Goal: Check status: Check status

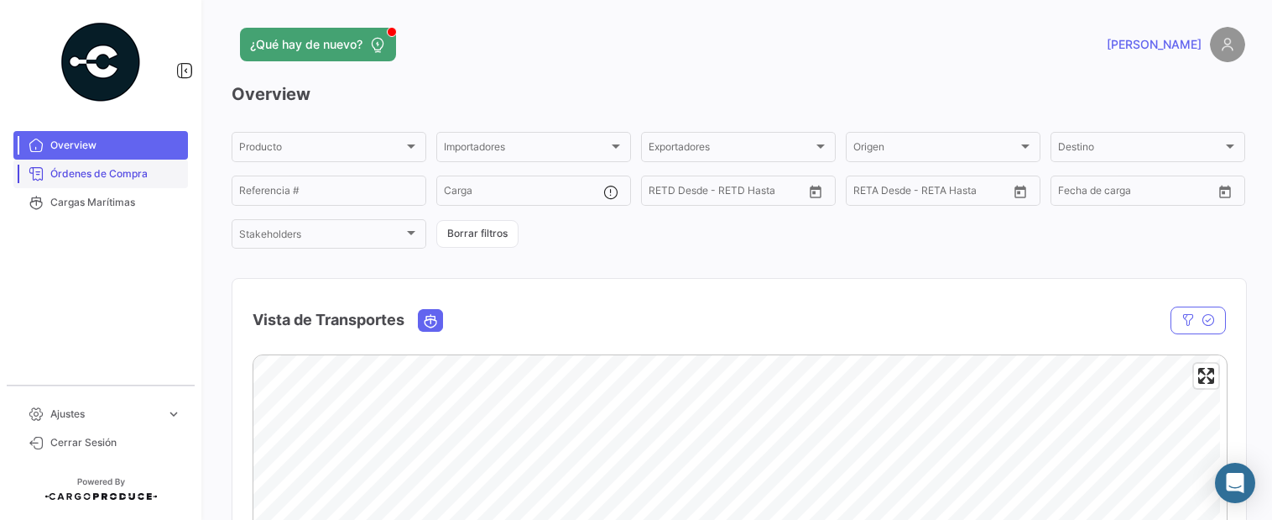
click at [97, 176] on span "Órdenes de Compra" at bounding box center [115, 173] width 131 height 15
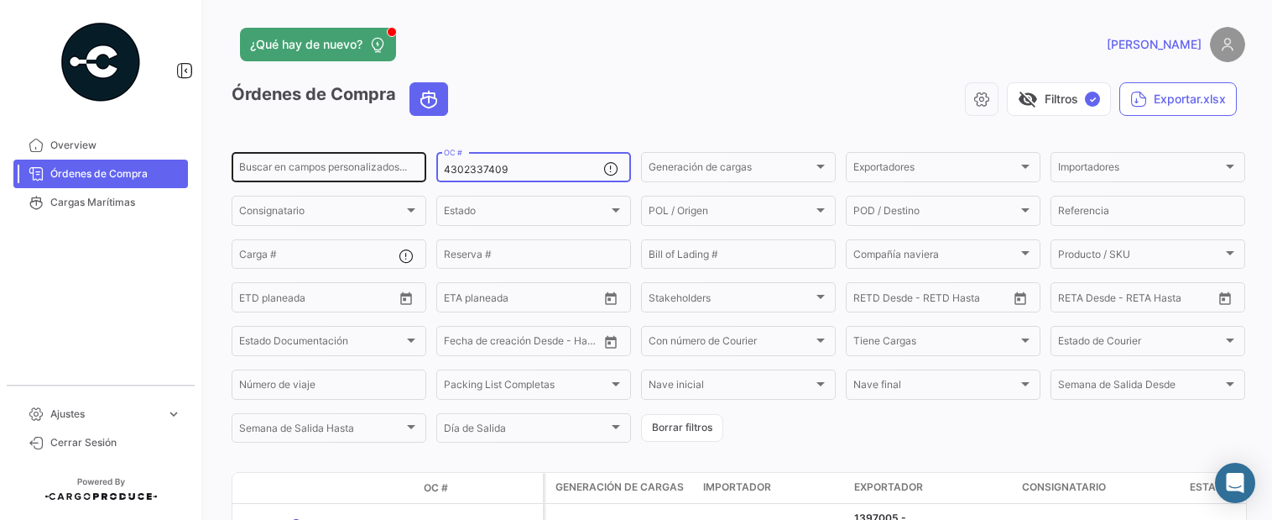
drag, startPoint x: 484, startPoint y: 170, endPoint x: 330, endPoint y: 172, distance: 154.4
click at [0, 0] on div "Buscar en campos personalizados... 4302337409 OC # Generación de cargas Generac…" at bounding box center [0, 0] width 0 height 0
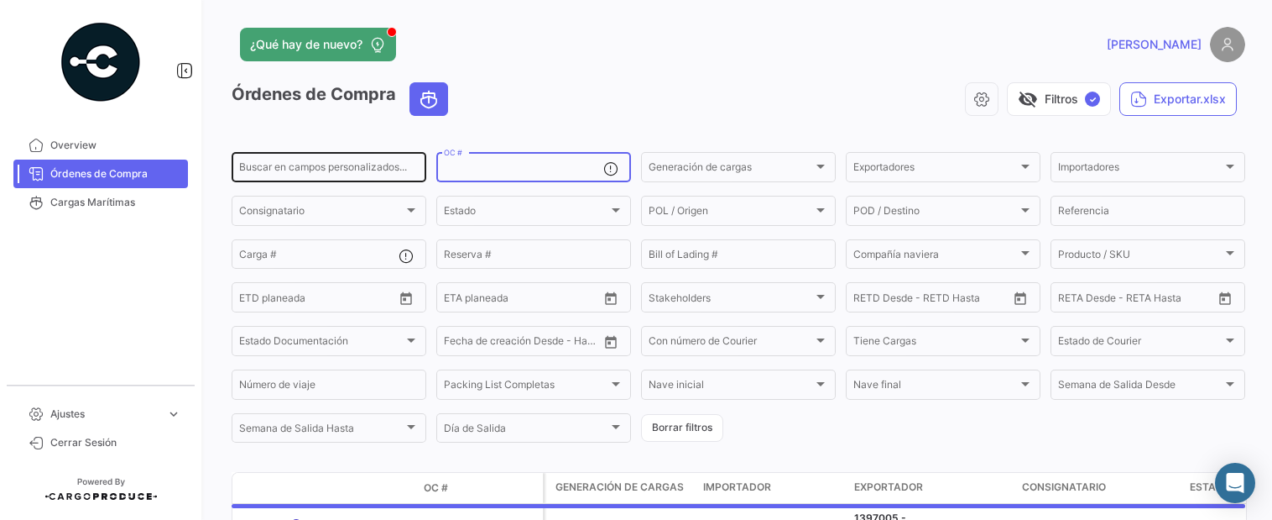
paste input "4302337404"
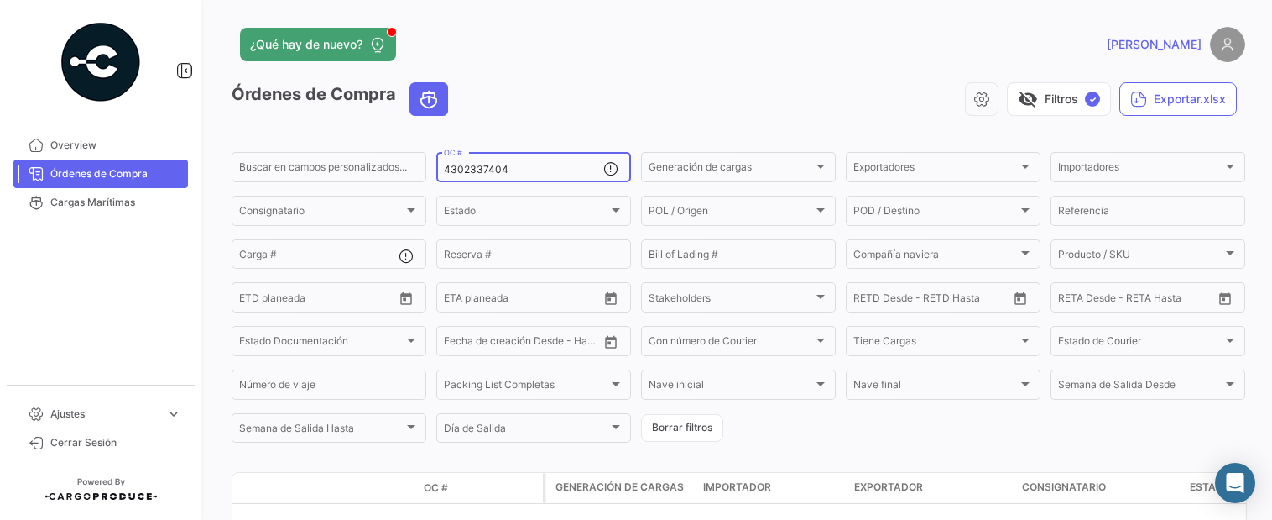
click at [582, 91] on div "visibility_off Filtros ✓ Exportar.xlsx" at bounding box center [854, 99] width 784 height 34
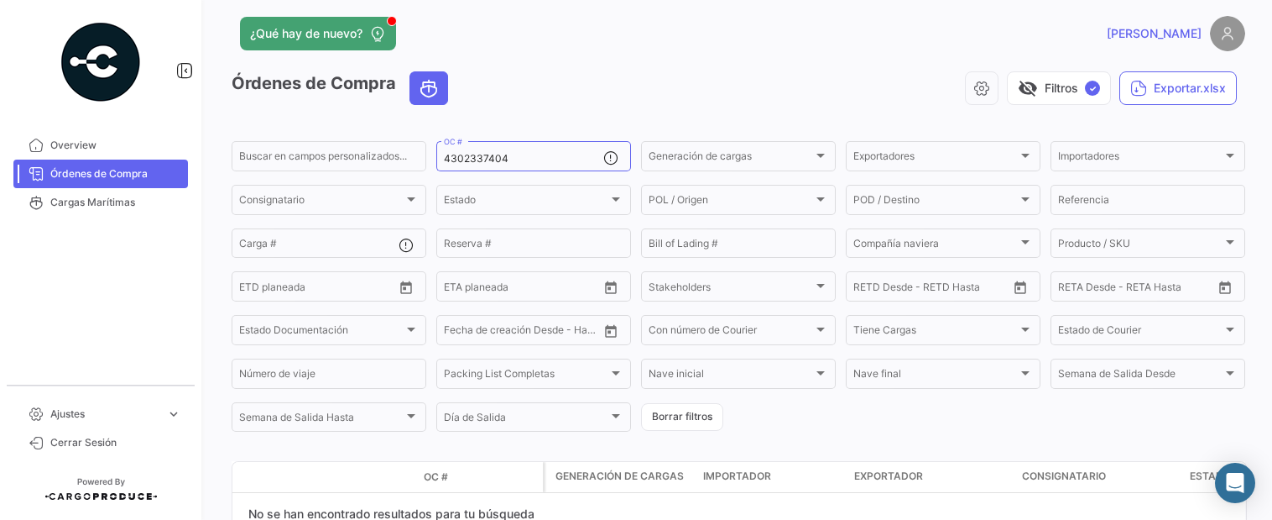
scroll to position [101, 0]
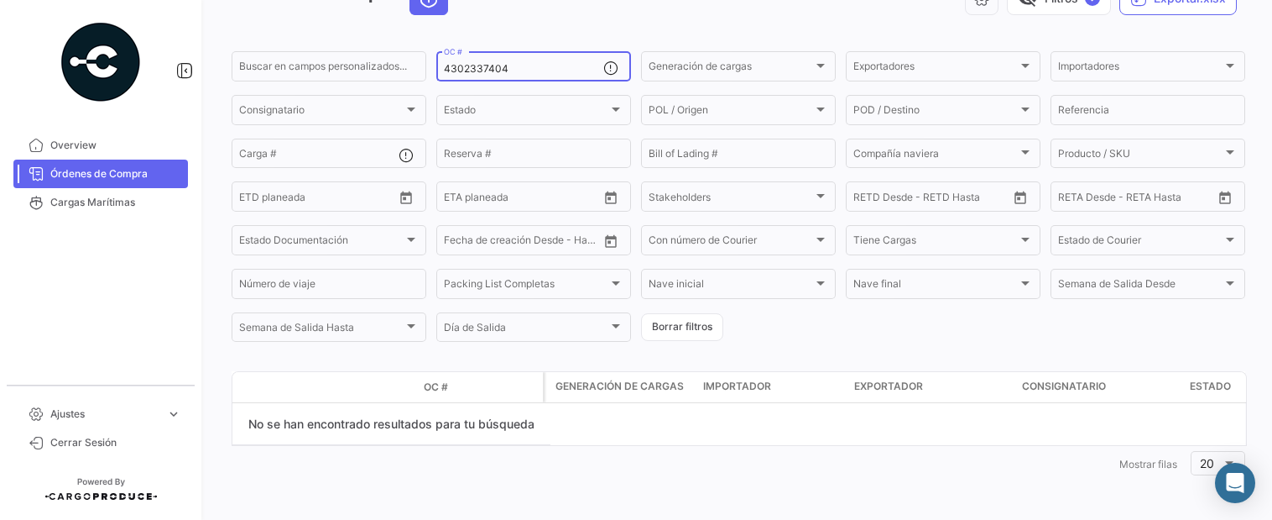
click at [524, 72] on input "4302337404" at bounding box center [523, 69] width 159 height 12
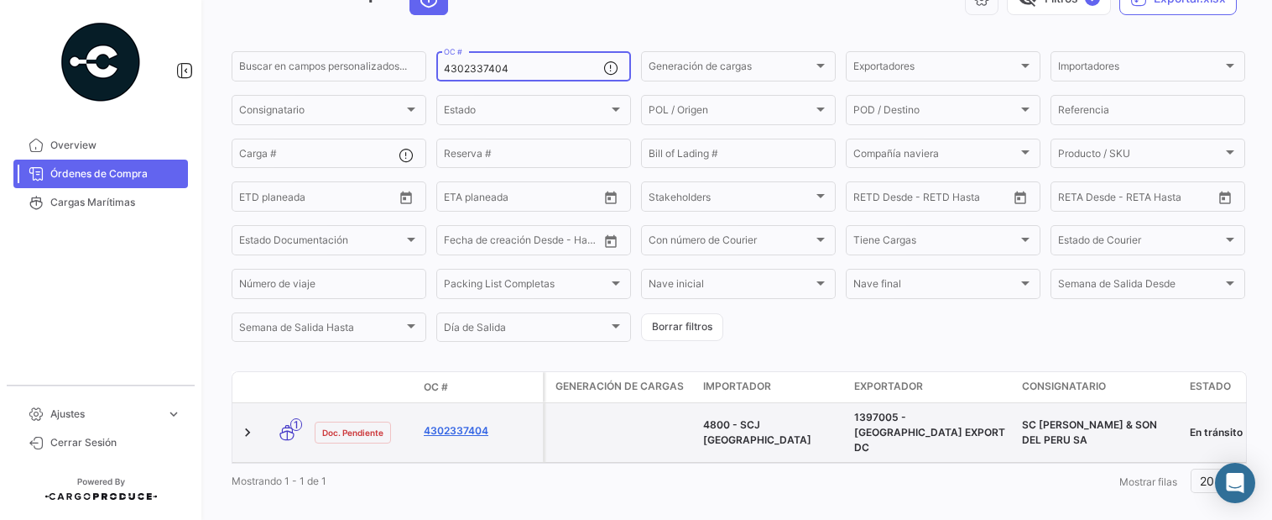
type input "4302337404"
click at [473, 423] on link "4302337404" at bounding box center [480, 430] width 112 height 15
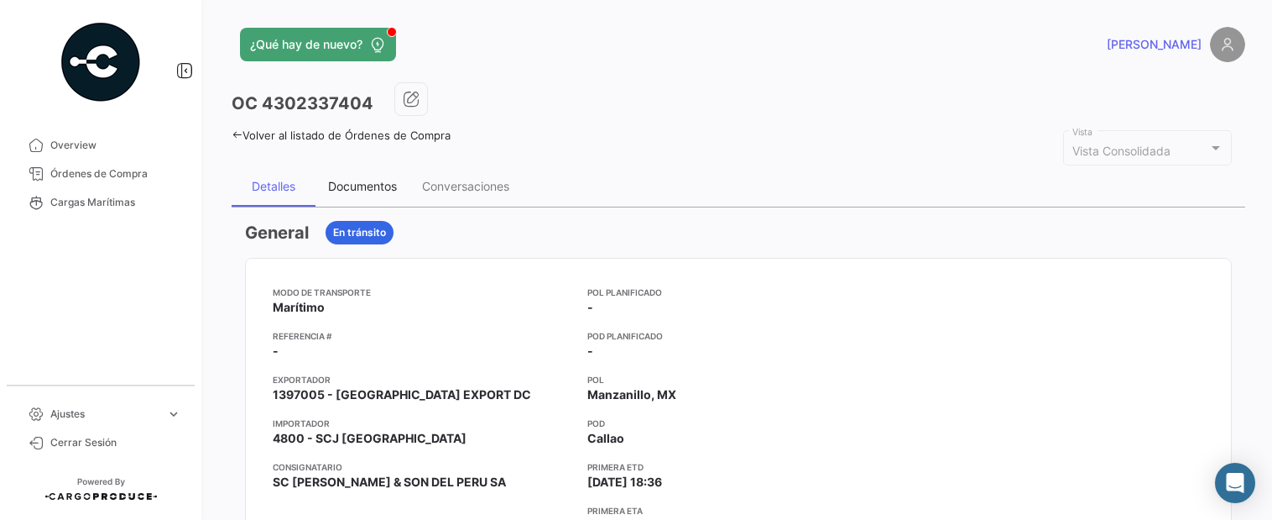
click at [351, 175] on div "Documentos" at bounding box center [363, 186] width 94 height 40
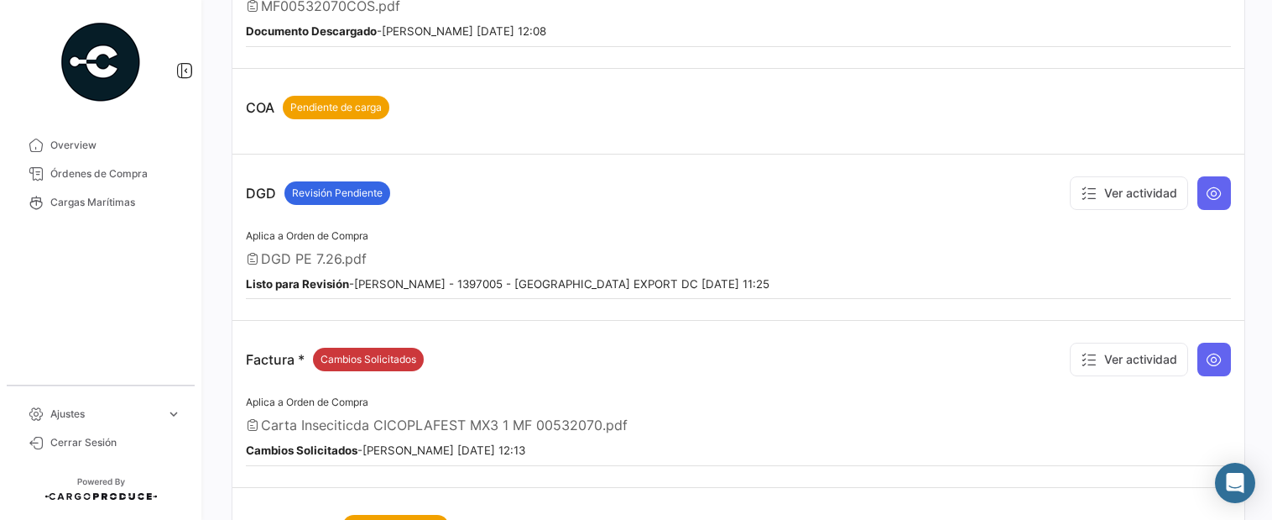
scroll to position [627, 0]
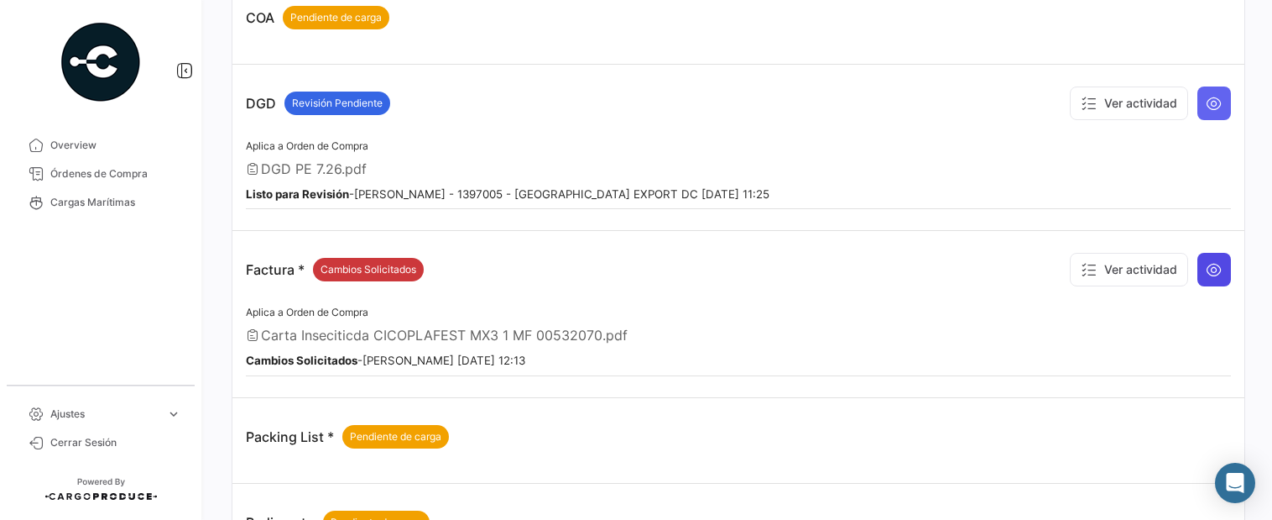
click at [1206, 272] on icon at bounding box center [1214, 269] width 17 height 17
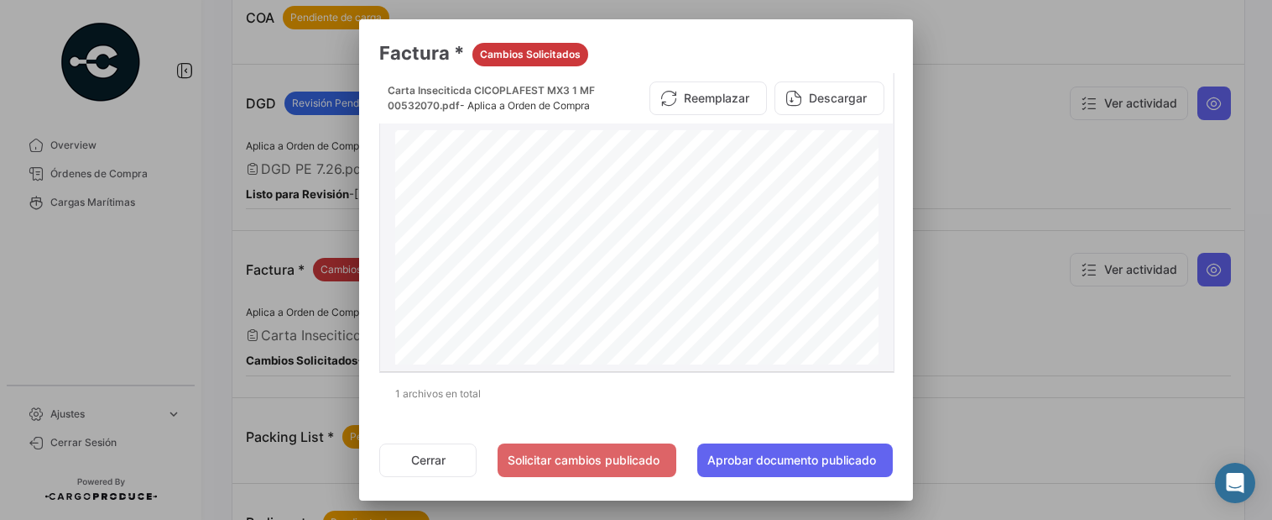
scroll to position [0, 0]
click at [429, 457] on button "Cerrar" at bounding box center [427, 460] width 97 height 34
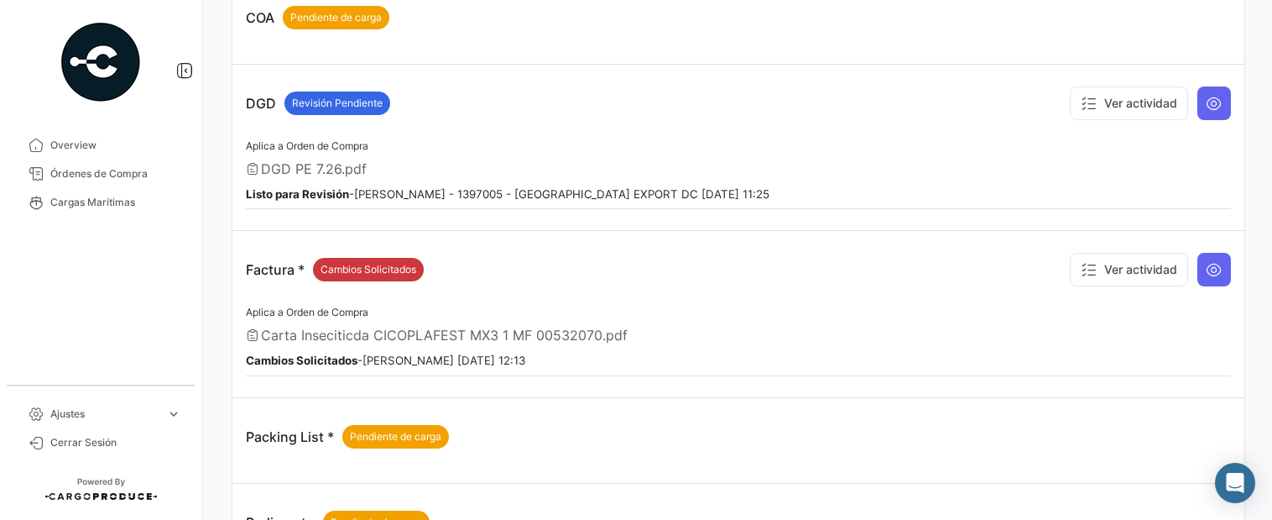
click at [1095, 276] on button "Ver actividad" at bounding box center [1129, 270] width 118 height 34
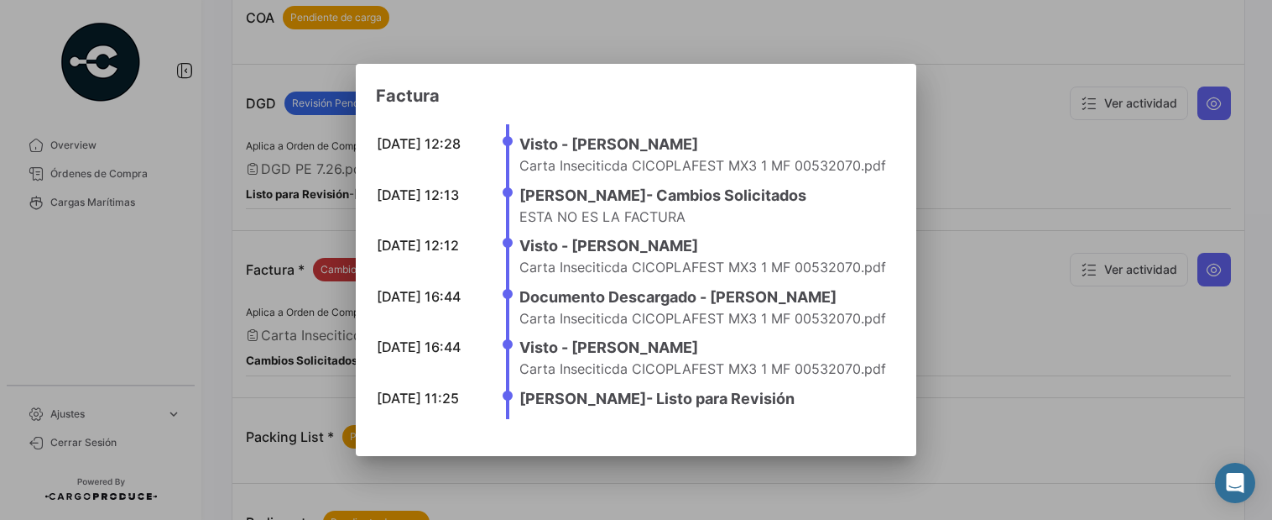
click at [1011, 274] on div at bounding box center [636, 260] width 1272 height 520
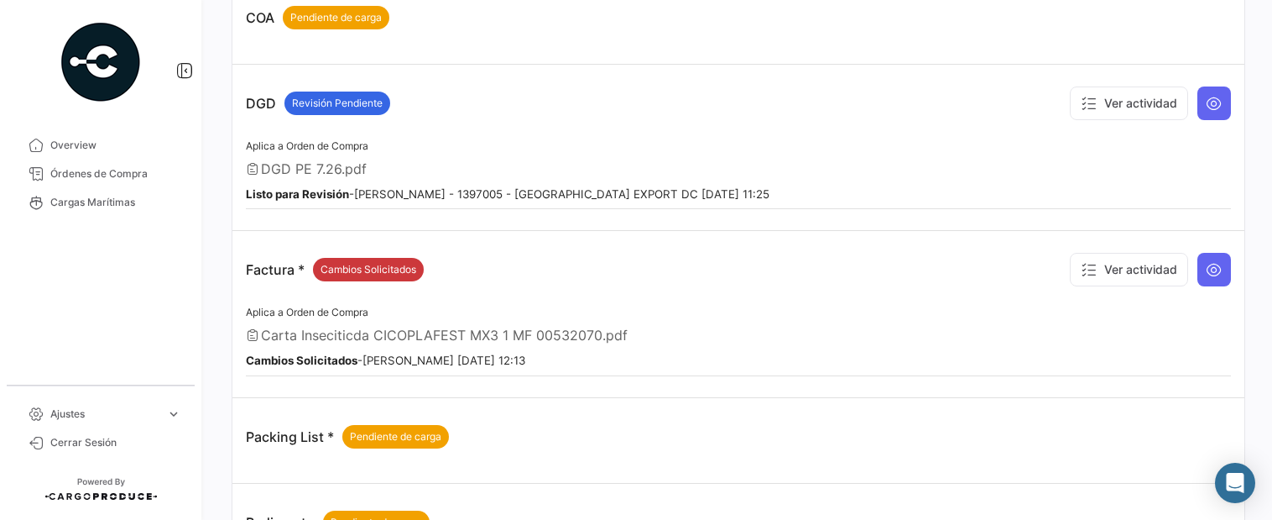
click at [652, 341] on div "Carta Inseciticda CICOPLAFEST MX3 1 MF 00532070.pdf" at bounding box center [738, 334] width 985 height 17
click at [537, 345] on div "Aplica a Orden de Compra Carta Inseciticda CICOPLAFEST MX3 1 MF 00532070.pdf Ca…" at bounding box center [738, 339] width 985 height 74
click at [878, 324] on div "Aplica a Orden de Compra Carta Inseciticda CICOPLAFEST MX3 1 MF 00532070.pdf Ca…" at bounding box center [738, 339] width 985 height 74
click at [917, 311] on div "Aplica a Orden de Compra Carta Inseciticda CICOPLAFEST MX3 1 MF 00532070.pdf Ca…" at bounding box center [738, 339] width 985 height 74
click at [1207, 272] on icon at bounding box center [1214, 269] width 17 height 17
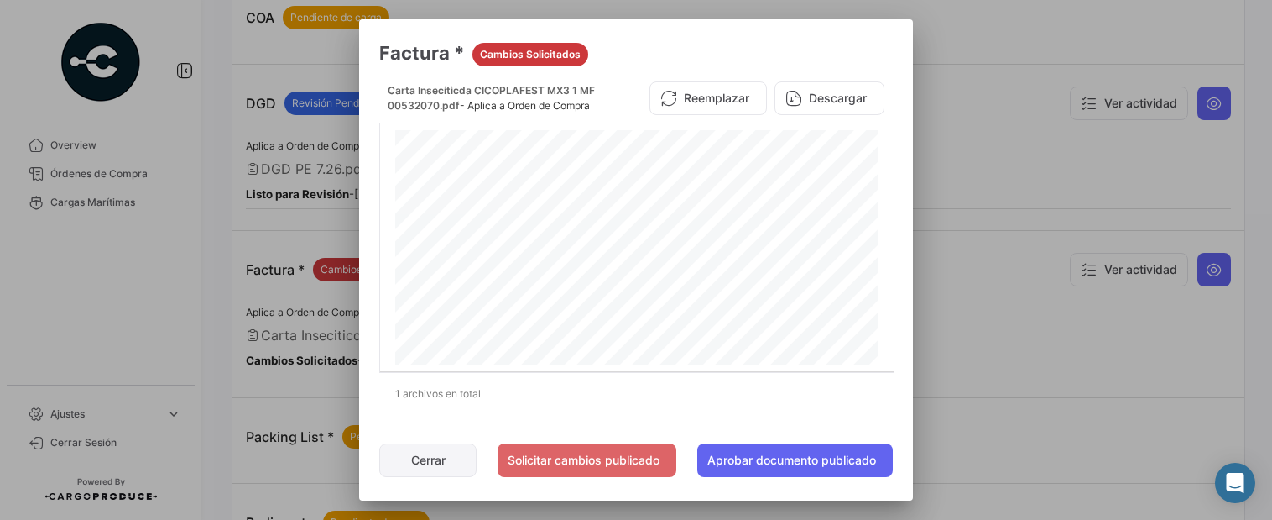
click at [422, 461] on button "Cerrar" at bounding box center [427, 460] width 97 height 34
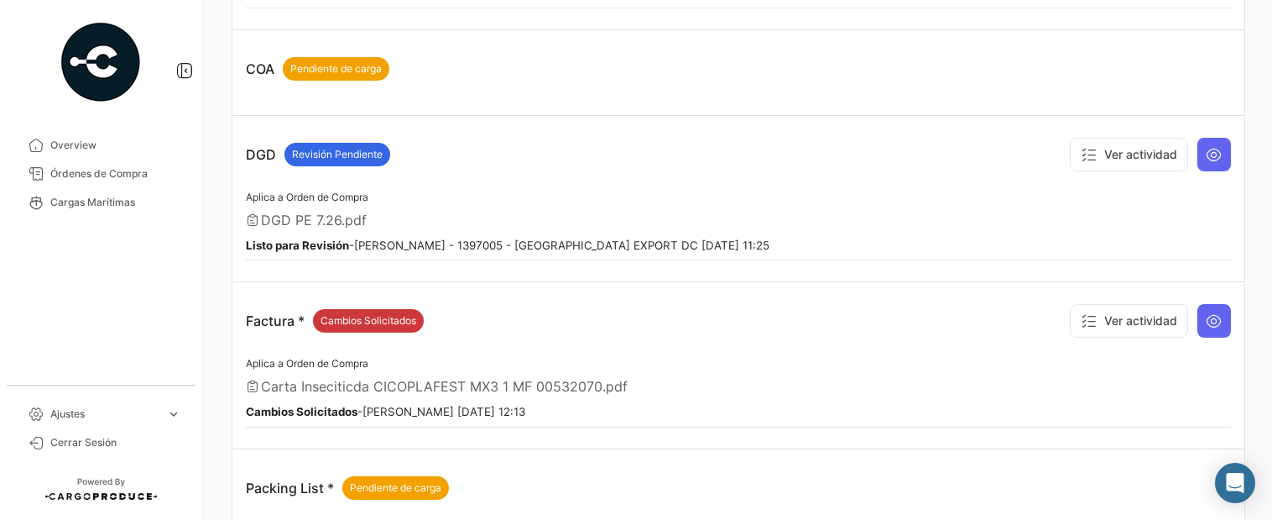
scroll to position [755, 0]
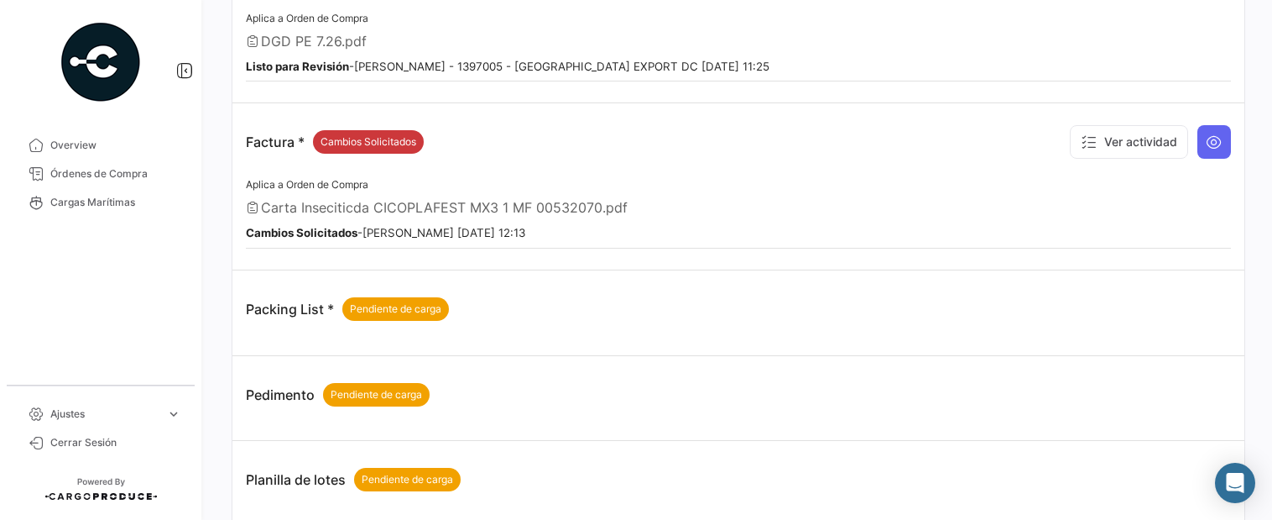
click at [408, 204] on span "Carta Inseciticda CICOPLAFEST MX3 1 MF 00532070.pdf" at bounding box center [444, 207] width 367 height 17
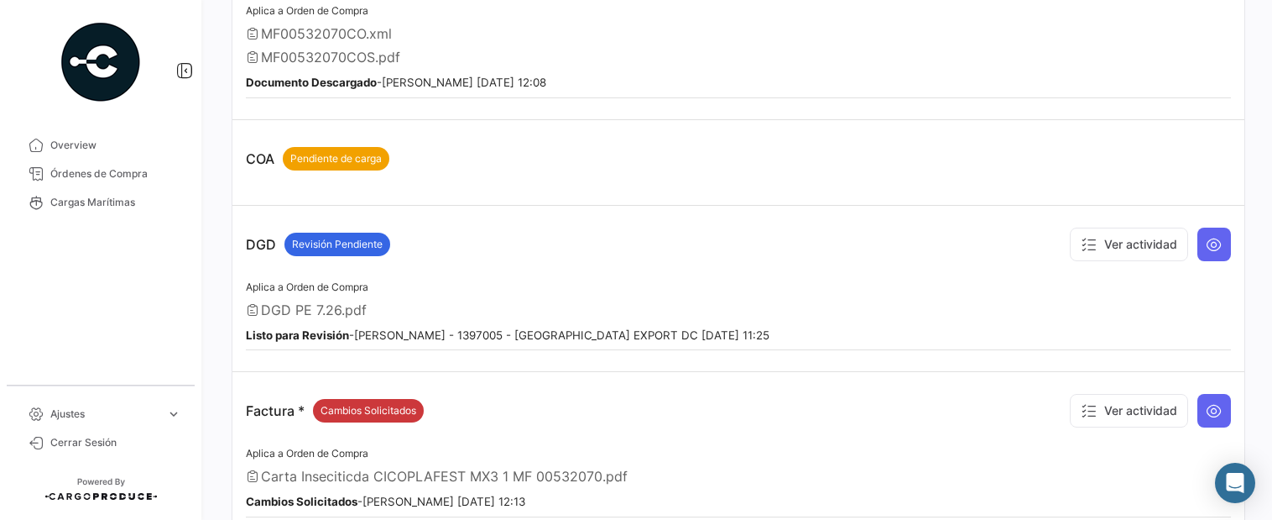
scroll to position [396, 0]
